Goal: Information Seeking & Learning: Find specific fact

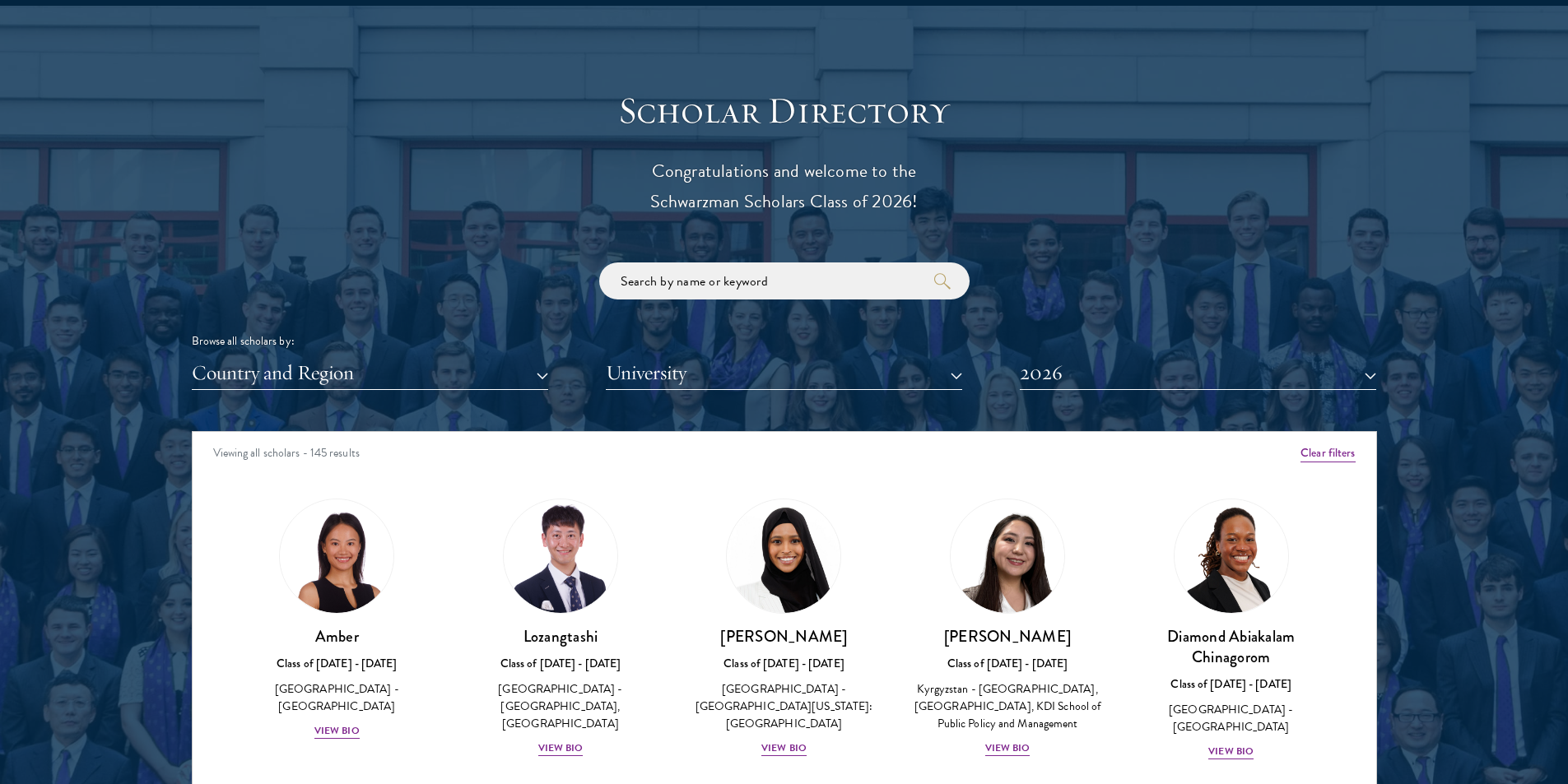
scroll to position [1974, 0]
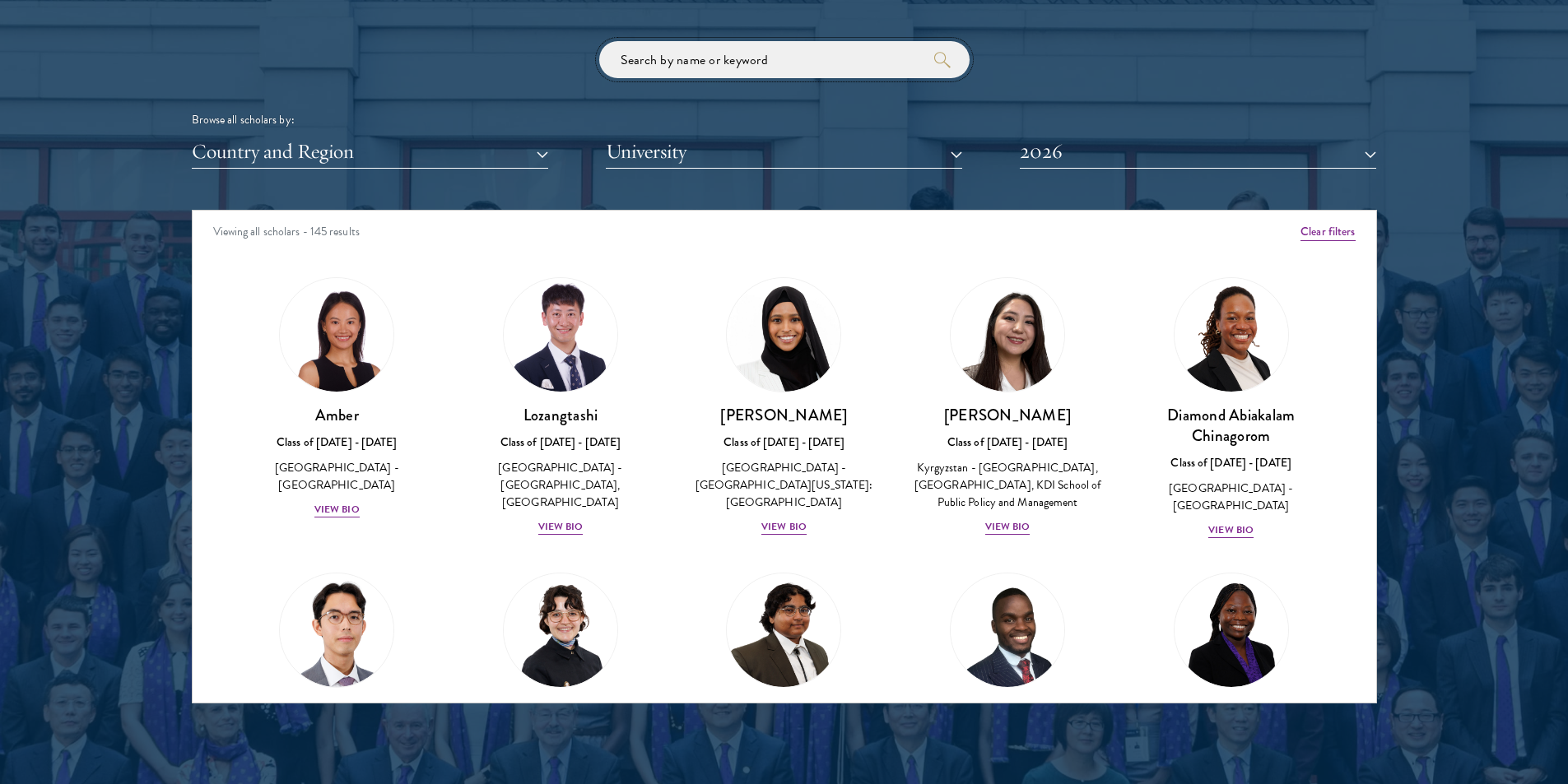
click at [758, 66] on input "search" at bounding box center [784, 59] width 370 height 37
type input "oluwatoni"
click button "submit" at bounding box center [0, 0] width 0 height 0
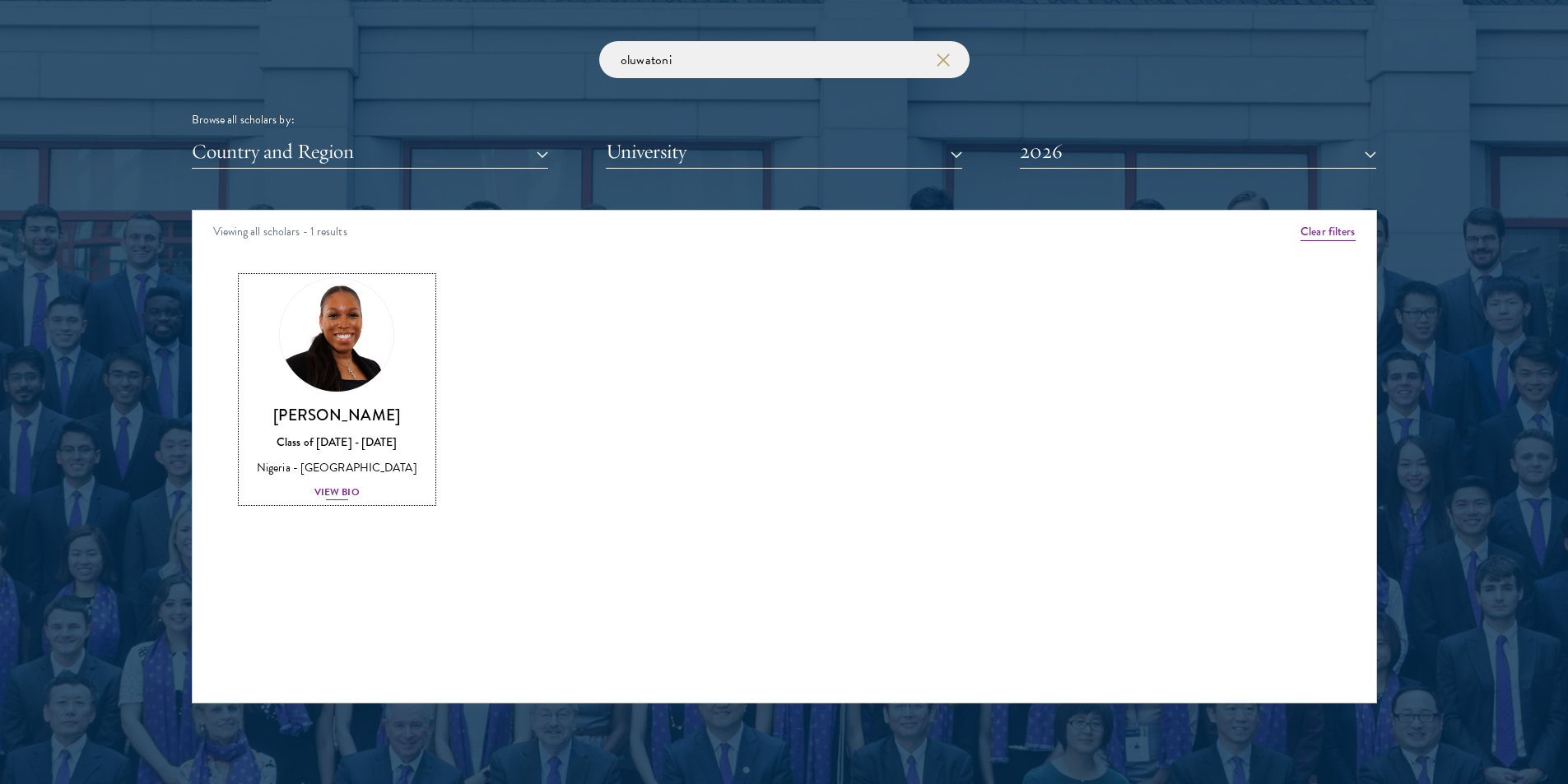
click at [336, 496] on div "View Bio" at bounding box center [337, 492] width 45 height 15
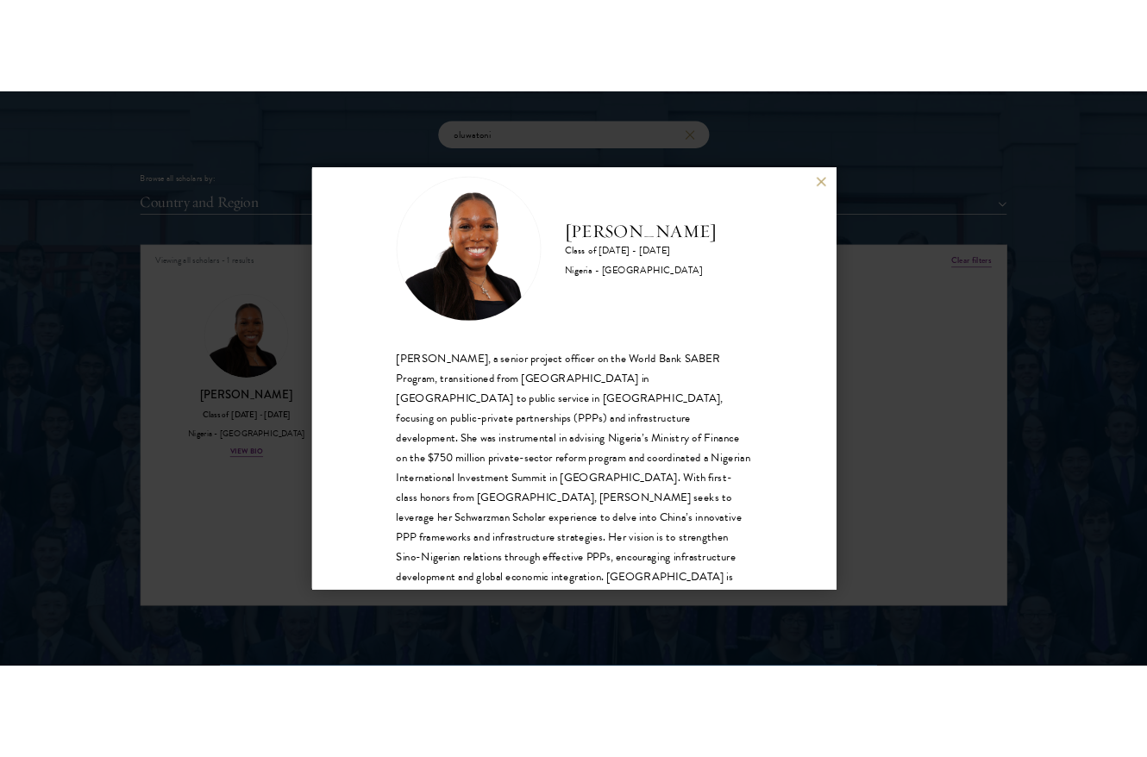
scroll to position [59, 0]
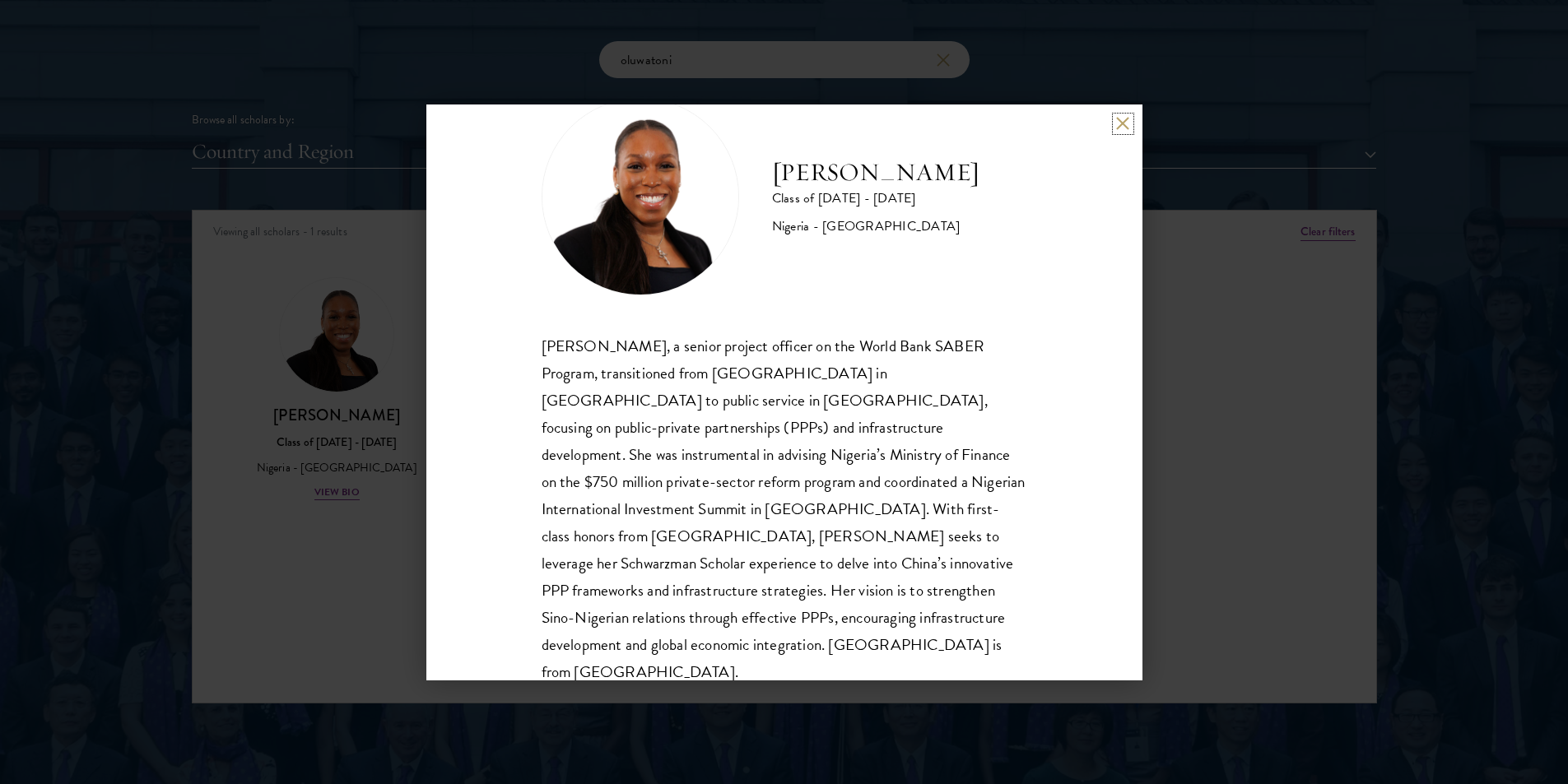
click at [1117, 122] on button at bounding box center [1123, 123] width 14 height 14
